Goal: Navigation & Orientation: Understand site structure

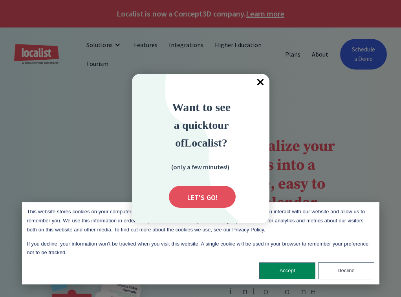
click at [260, 82] on span "×" at bounding box center [260, 82] width 17 height 17
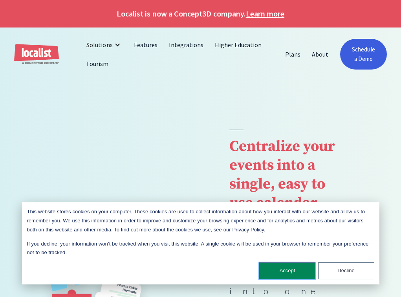
click at [287, 270] on button "Accept" at bounding box center [287, 270] width 56 height 17
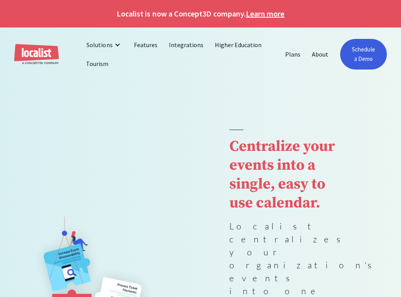
scroll to position [148, 0]
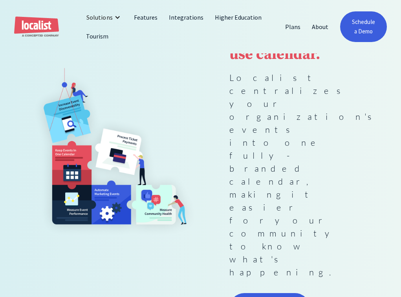
click at [37, 26] on img "home" at bounding box center [36, 26] width 45 height 21
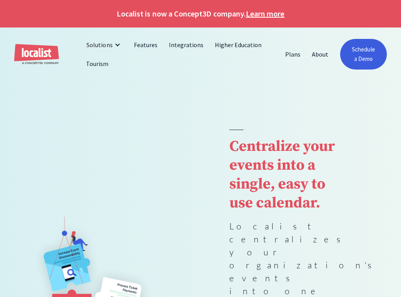
click at [102, 45] on div "Solutions" at bounding box center [99, 44] width 26 height 9
click at [321, 55] on link "About" at bounding box center [320, 54] width 28 height 19
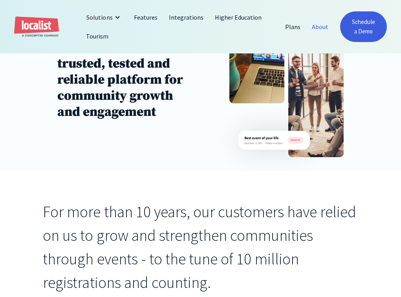
scroll to position [297, 0]
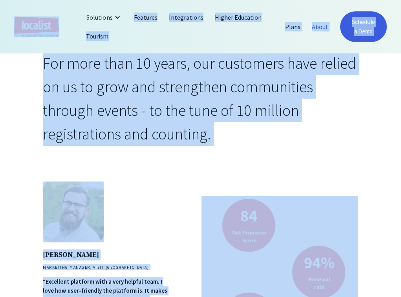
click at [97, 37] on link "Tourism" at bounding box center [97, 36] width 34 height 19
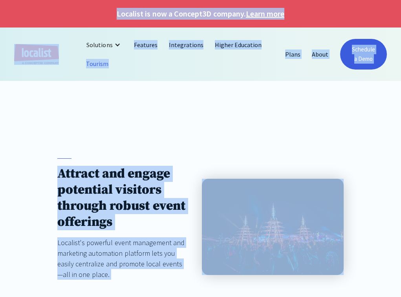
click at [37, 55] on img "home" at bounding box center [36, 54] width 45 height 21
